Goal: Task Accomplishment & Management: Use online tool/utility

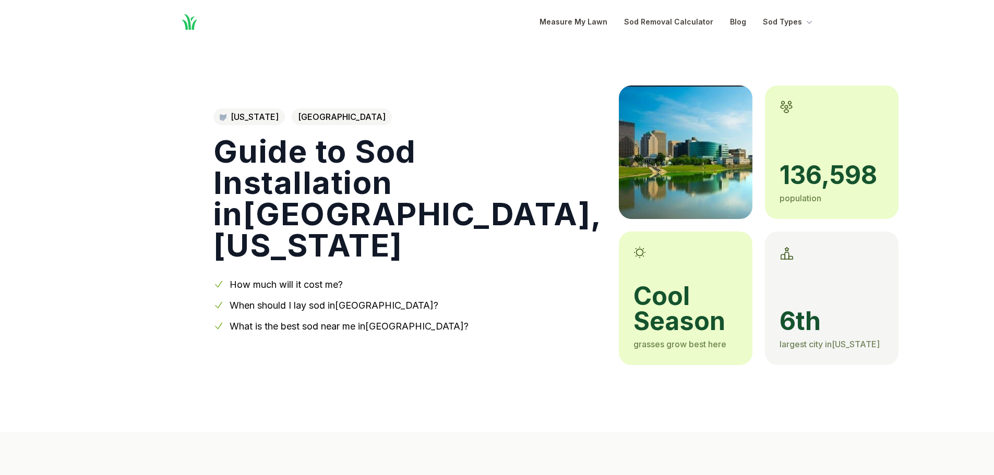
click at [304, 321] on link "What is the best sod near me in [GEOGRAPHIC_DATA] ?" at bounding box center [349, 326] width 239 height 11
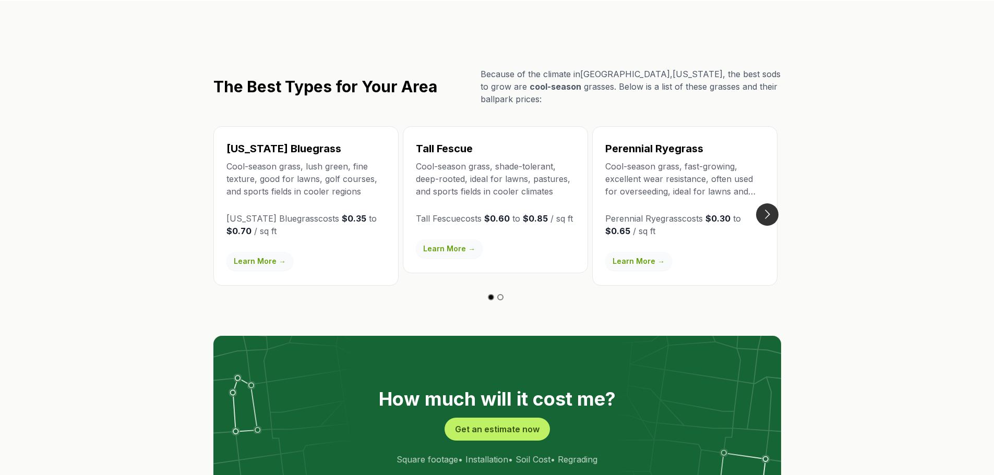
click at [765, 203] on button "Go to next slide" at bounding box center [767, 214] width 22 height 22
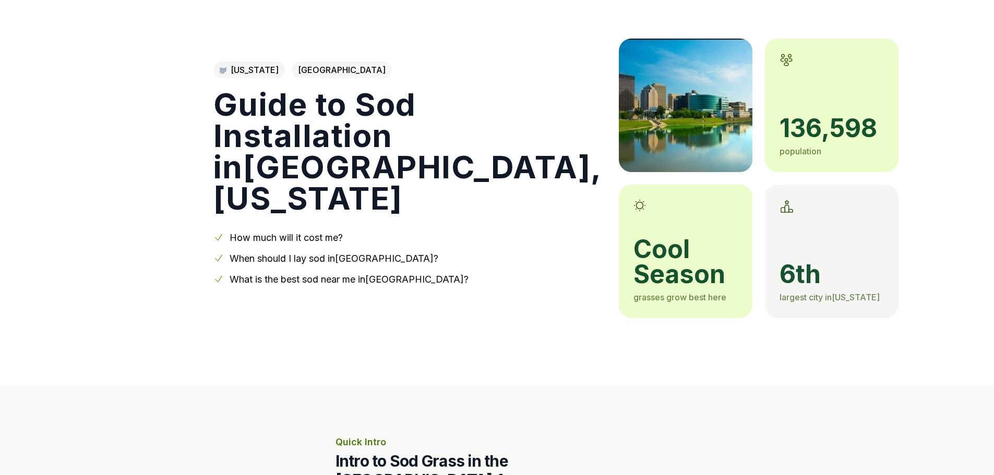
scroll to position [14, 0]
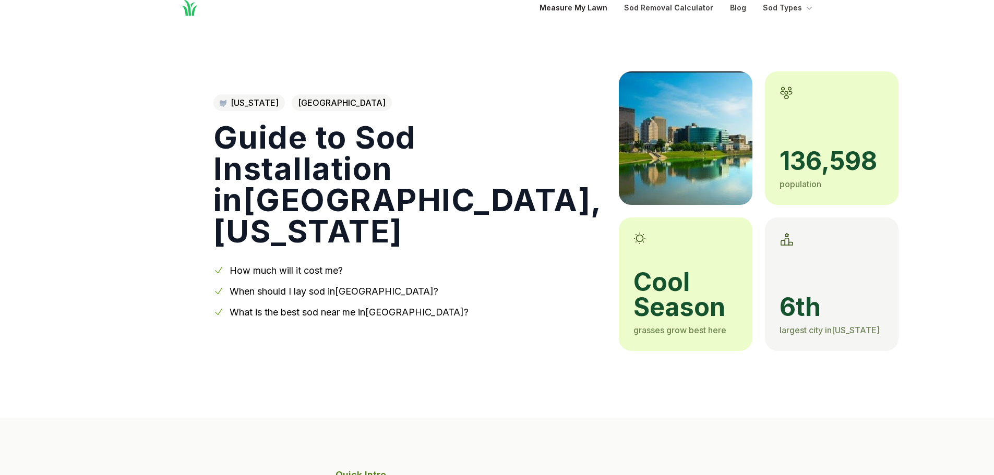
click at [575, 9] on link "Measure My Lawn" at bounding box center [573, 8] width 68 height 13
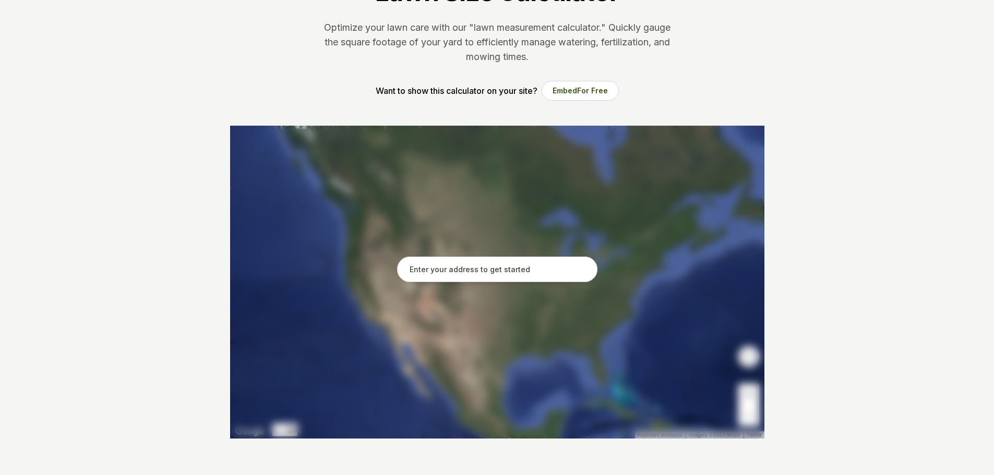
scroll to position [104, 0]
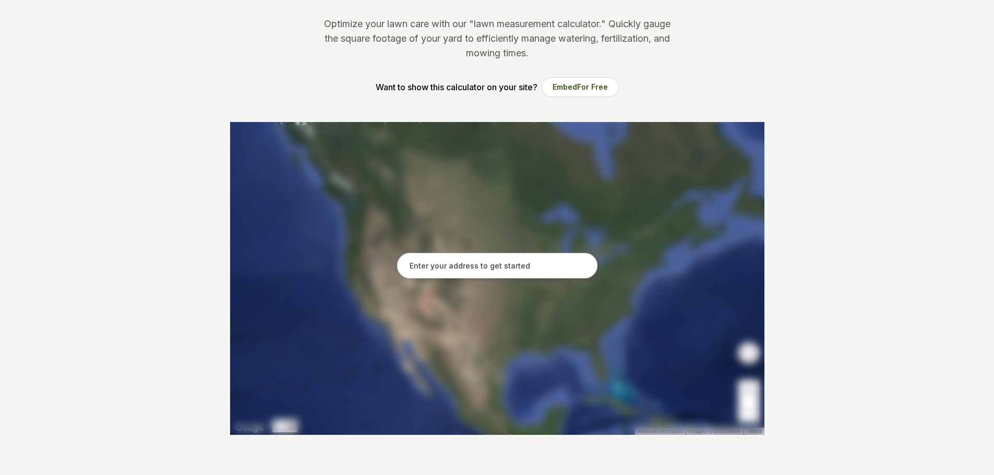
click at [491, 266] on input "text" at bounding box center [497, 266] width 200 height 26
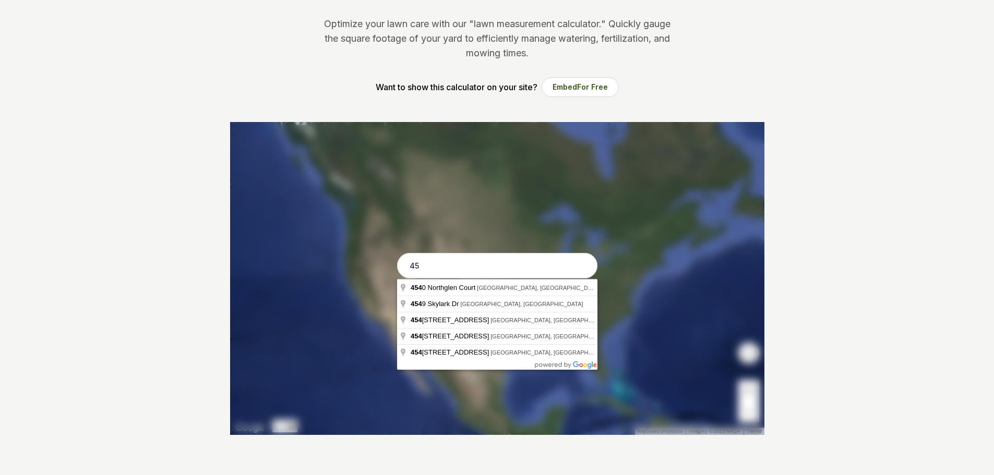
type input "4"
type input "[STREET_ADDRESS][PERSON_NAME][US_STATE]"
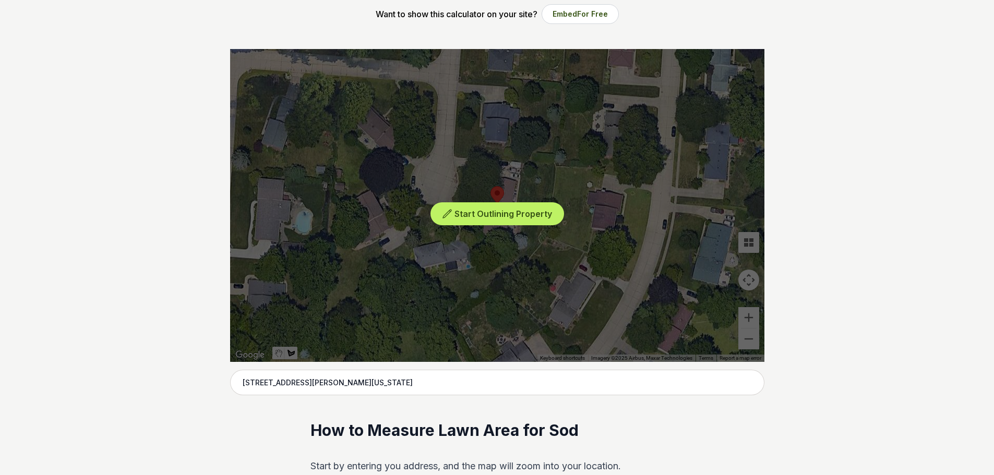
scroll to position [157, 0]
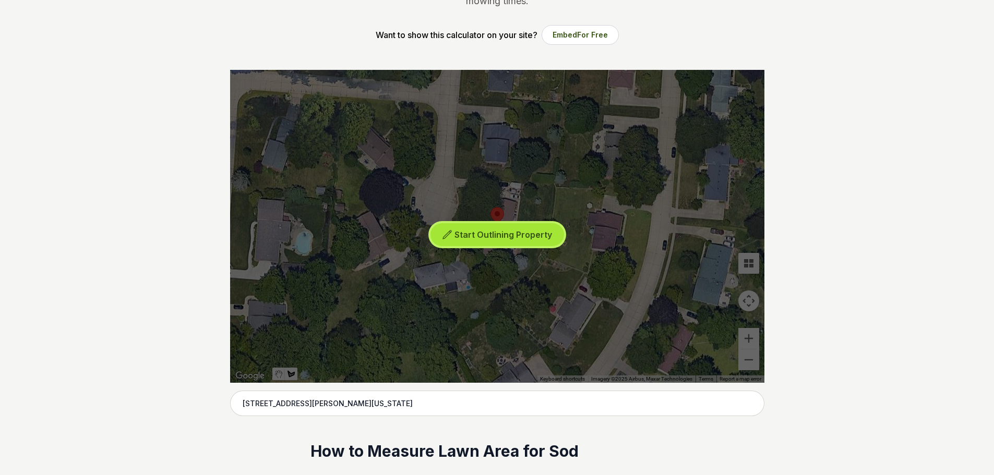
click at [507, 230] on span "Start Outlining Property" at bounding box center [503, 235] width 98 height 10
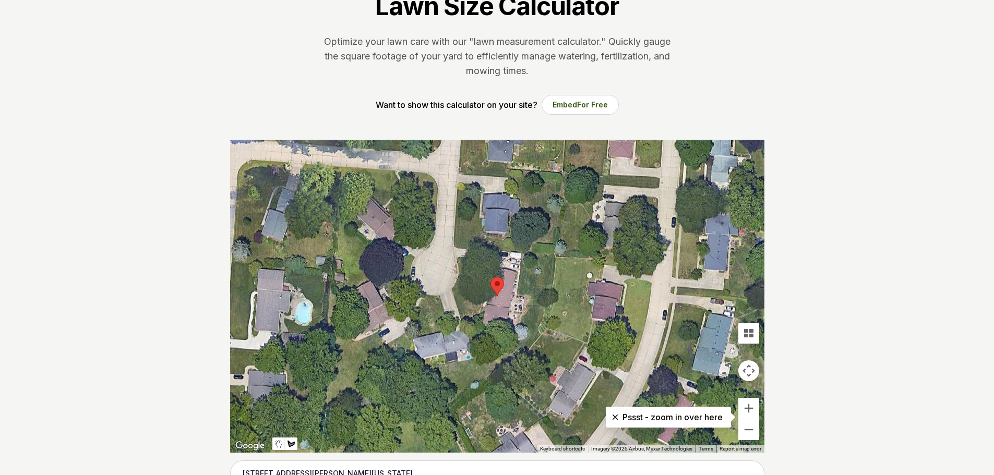
scroll to position [104, 0]
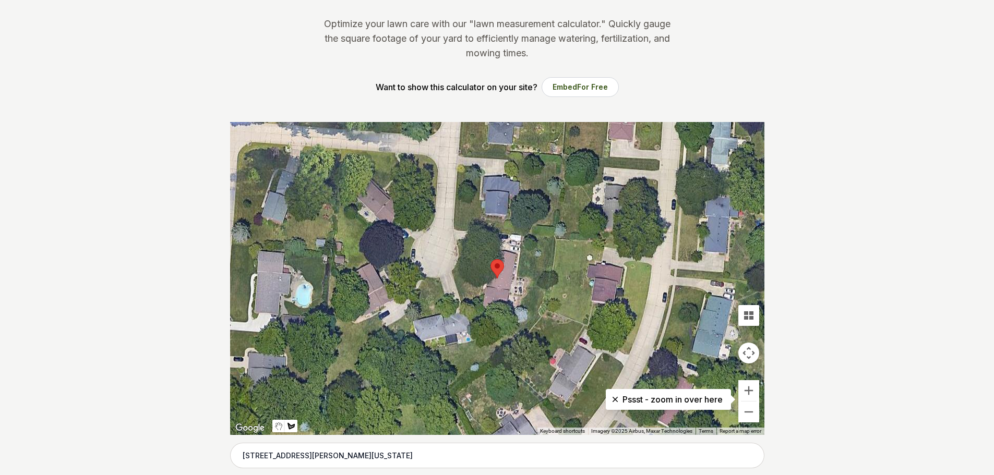
click at [526, 270] on div at bounding box center [497, 278] width 534 height 313
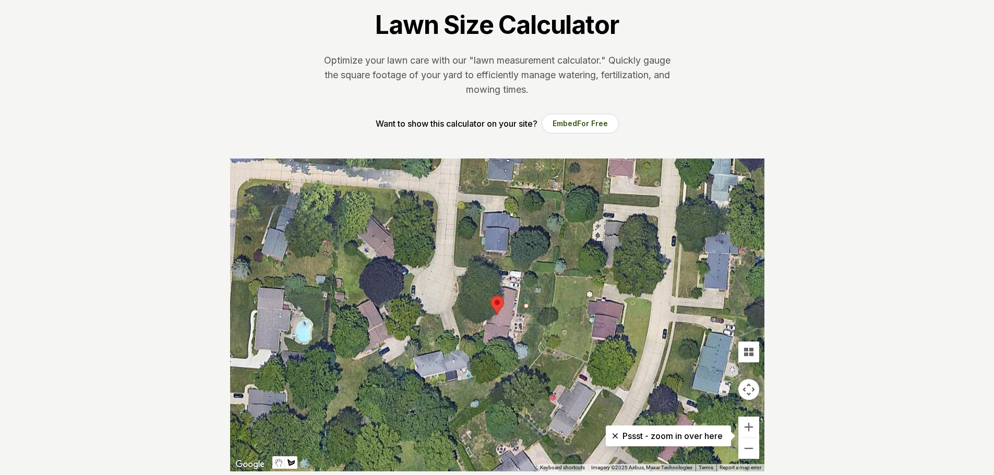
scroll to position [52, 0]
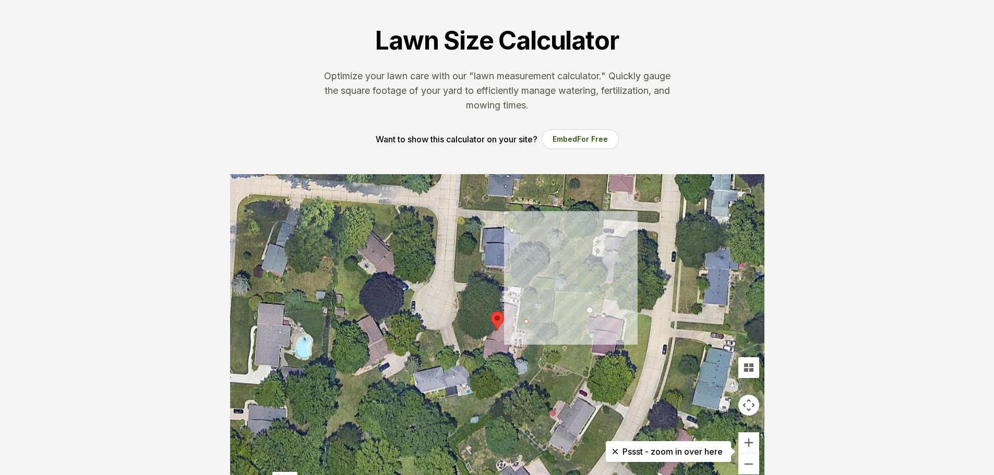
click at [525, 331] on div at bounding box center [497, 330] width 534 height 313
click at [524, 323] on div at bounding box center [497, 330] width 534 height 313
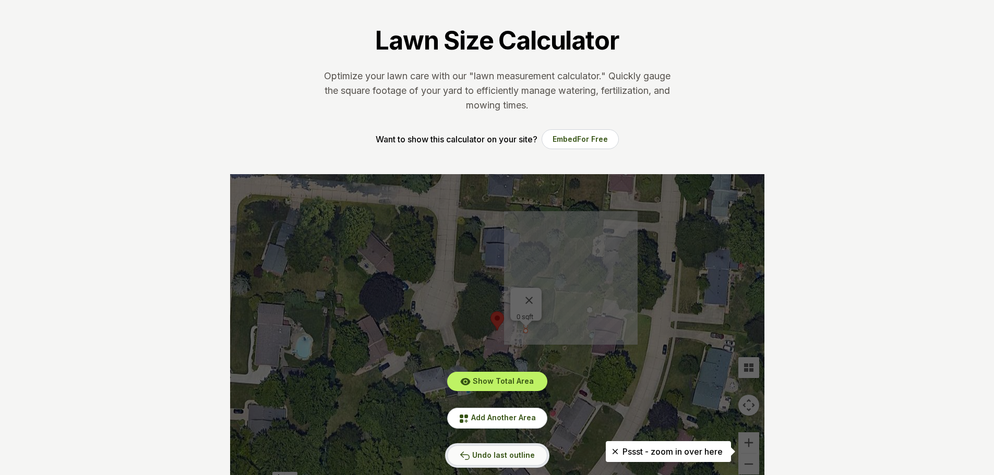
click at [494, 459] on span "Undo last outline" at bounding box center [503, 455] width 63 height 9
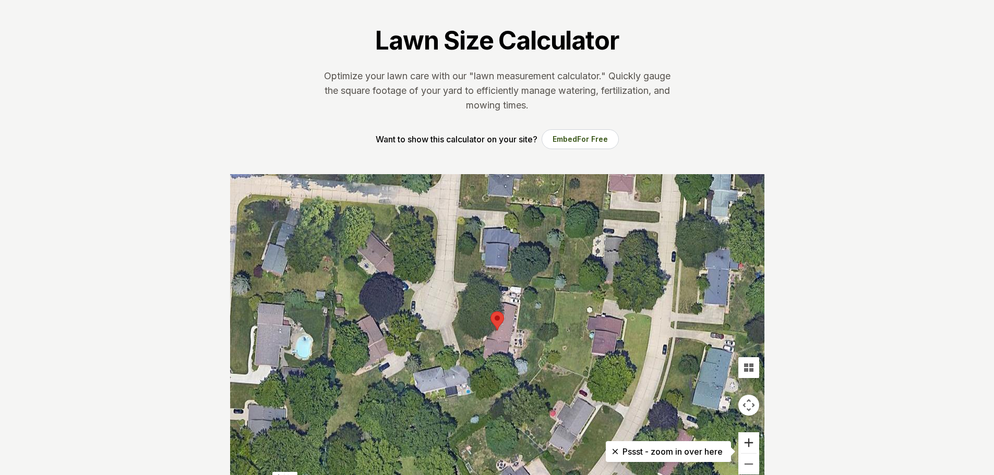
click at [752, 441] on button "Zoom in" at bounding box center [748, 443] width 21 height 21
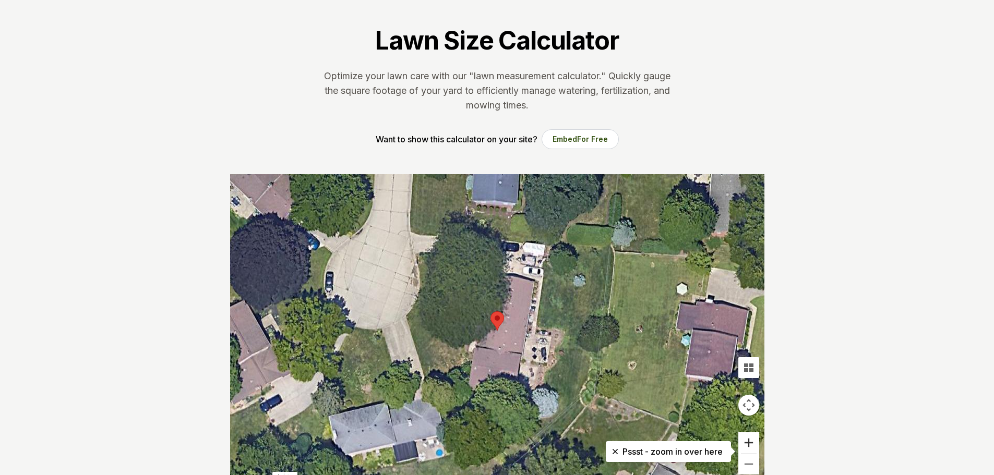
click at [757, 443] on button "Zoom in" at bounding box center [748, 443] width 21 height 21
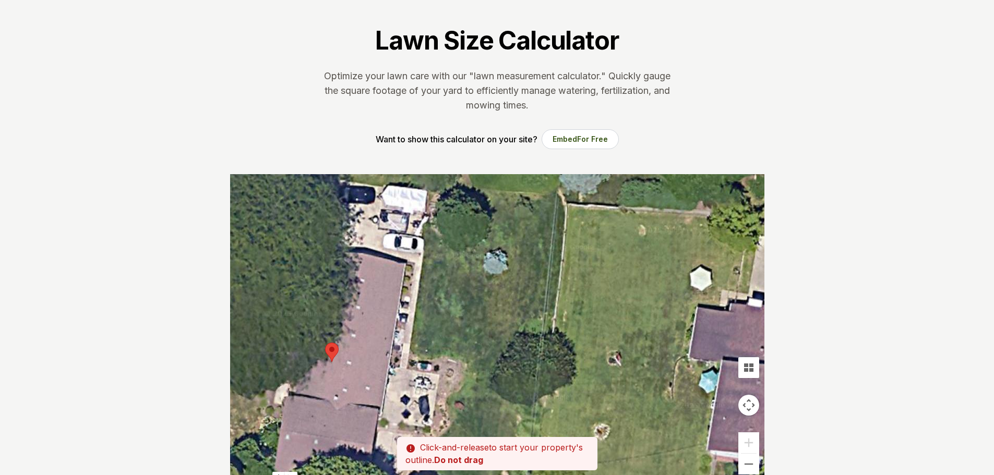
drag, startPoint x: 587, startPoint y: 250, endPoint x: 423, endPoint y: 281, distance: 167.2
click at [423, 281] on div at bounding box center [497, 330] width 534 height 313
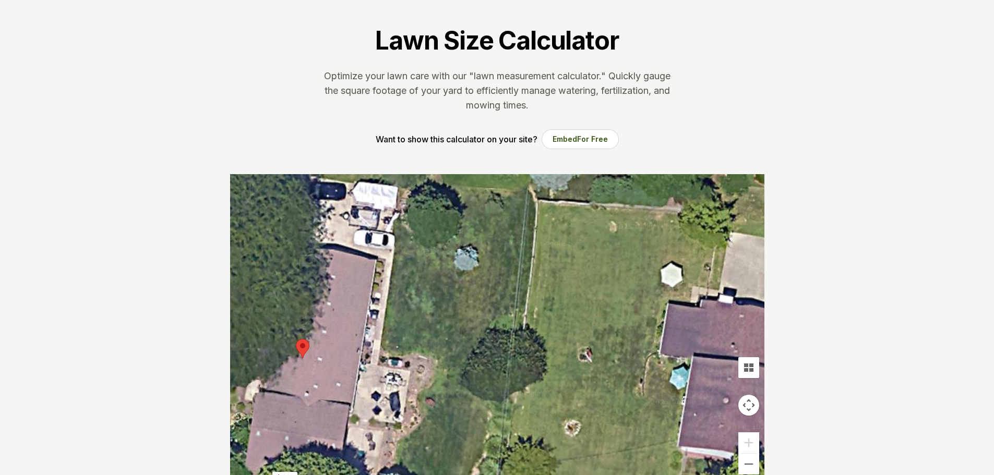
drag, startPoint x: 407, startPoint y: 368, endPoint x: 379, endPoint y: 363, distance: 29.1
click at [379, 363] on div at bounding box center [497, 330] width 534 height 313
click at [378, 364] on div at bounding box center [497, 330] width 534 height 313
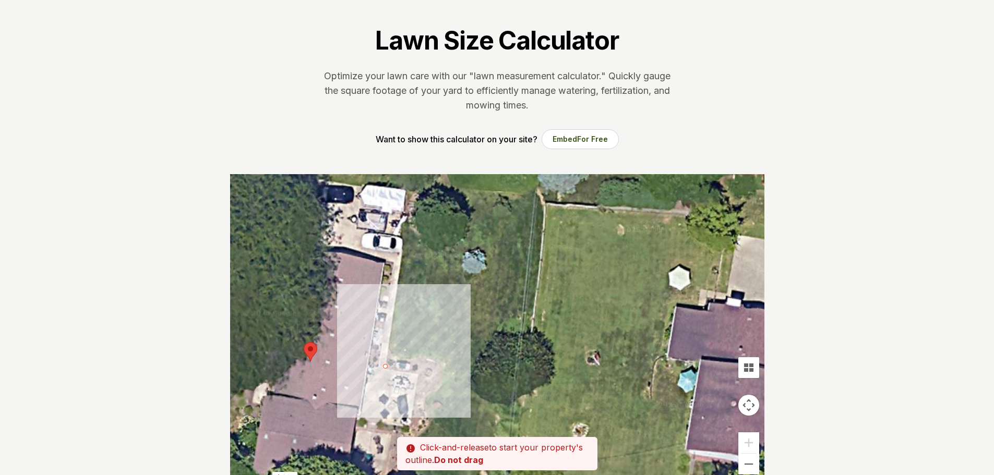
drag, startPoint x: 379, startPoint y: 365, endPoint x: 388, endPoint y: 367, distance: 9.2
click at [388, 367] on div at bounding box center [497, 330] width 534 height 313
click at [423, 376] on div at bounding box center [497, 330] width 534 height 313
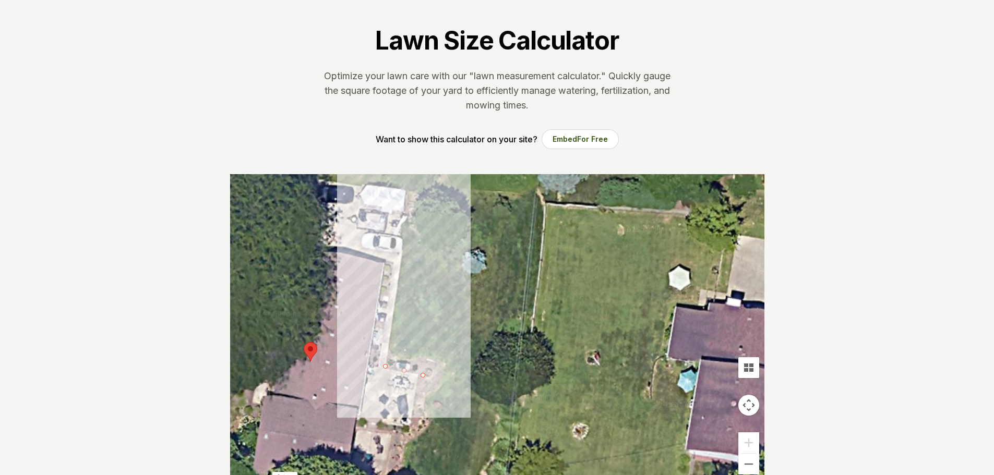
click at [434, 291] on div at bounding box center [497, 330] width 534 height 313
click at [400, 285] on div at bounding box center [497, 330] width 534 height 313
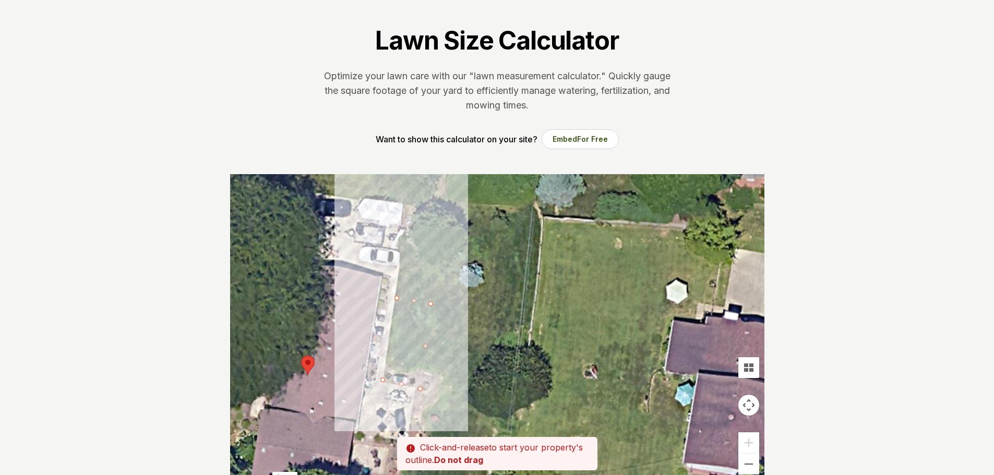
drag, startPoint x: 397, startPoint y: 286, endPoint x: 394, endPoint y: 301, distance: 14.8
click at [394, 301] on div at bounding box center [497, 330] width 534 height 313
click at [382, 381] on div at bounding box center [497, 330] width 534 height 313
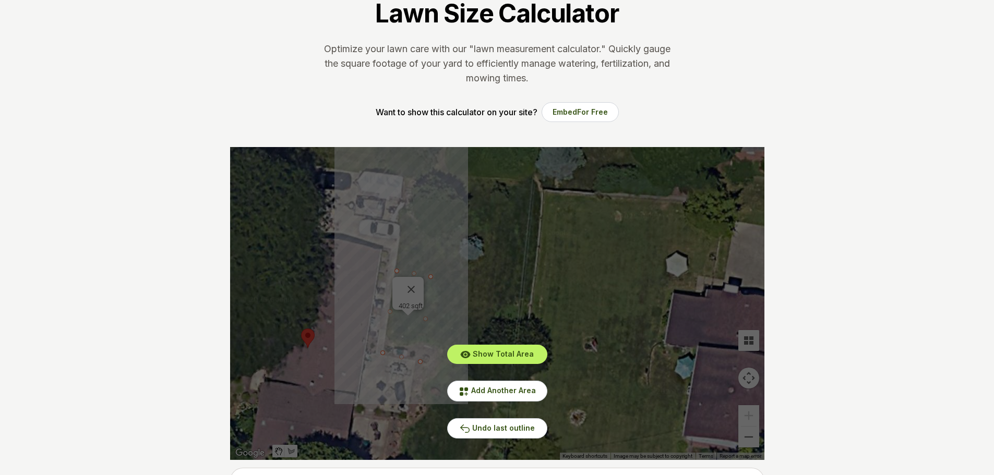
scroll to position [104, 0]
